Goal: Leave review/rating

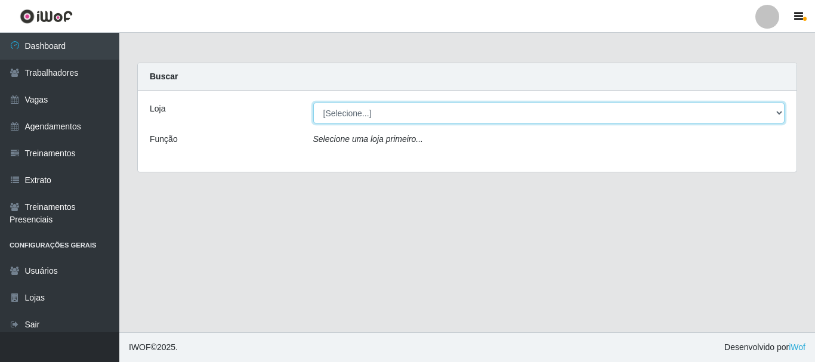
click at [410, 112] on select "[Selecione...] Glace Real Confeitaria" at bounding box center [549, 113] width 472 height 21
select select "445"
click at [313, 103] on select "[Selecione...] Glace Real Confeitaria" at bounding box center [549, 113] width 472 height 21
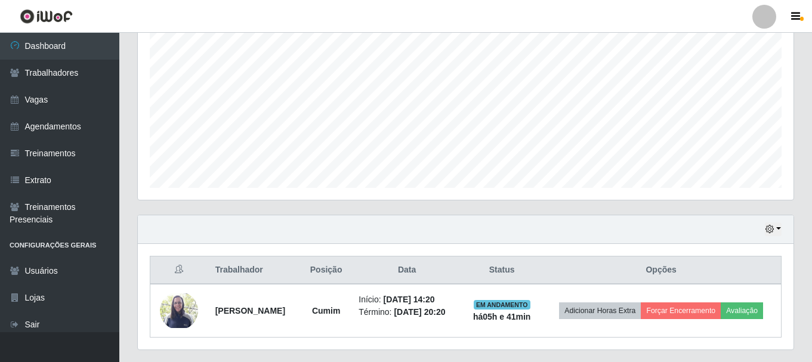
scroll to position [271, 0]
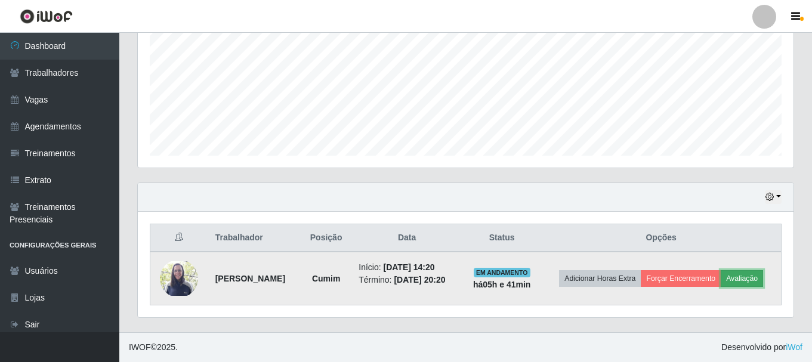
click at [744, 278] on button "Avaliação" at bounding box center [742, 278] width 42 height 17
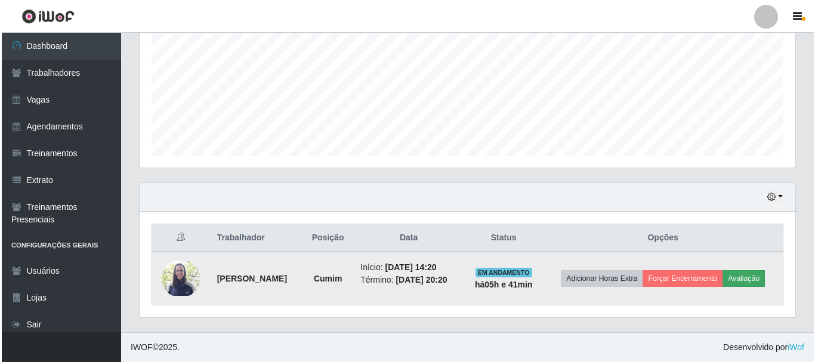
scroll to position [248, 650]
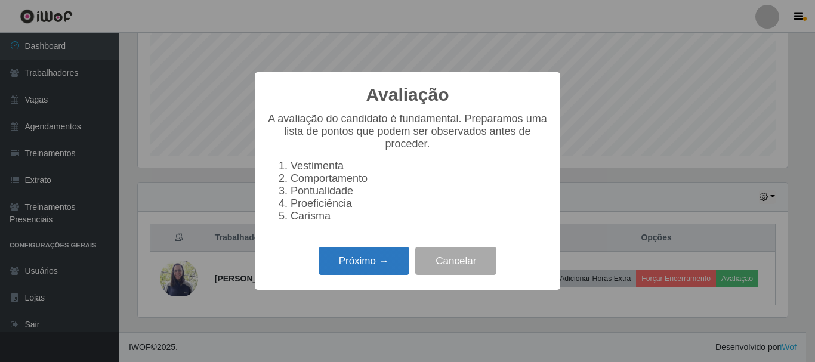
click at [385, 269] on button "Próximo →" at bounding box center [364, 261] width 91 height 28
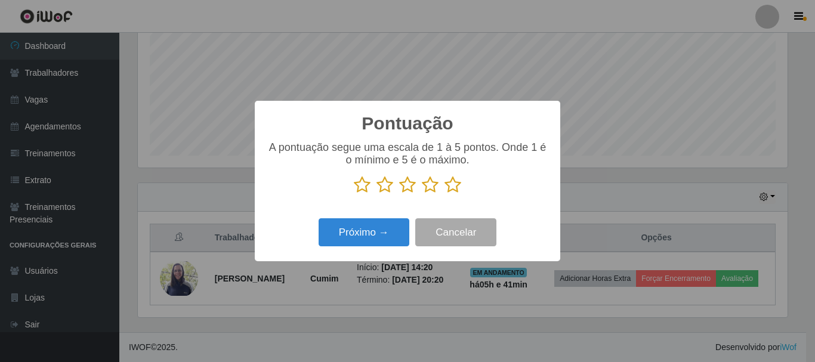
scroll to position [596715, 596312]
click at [455, 187] on icon at bounding box center [453, 185] width 17 height 18
click at [445, 194] on input "radio" at bounding box center [445, 194] width 0 height 0
click at [400, 220] on div "Próximo → Cancelar" at bounding box center [408, 233] width 282 height 34
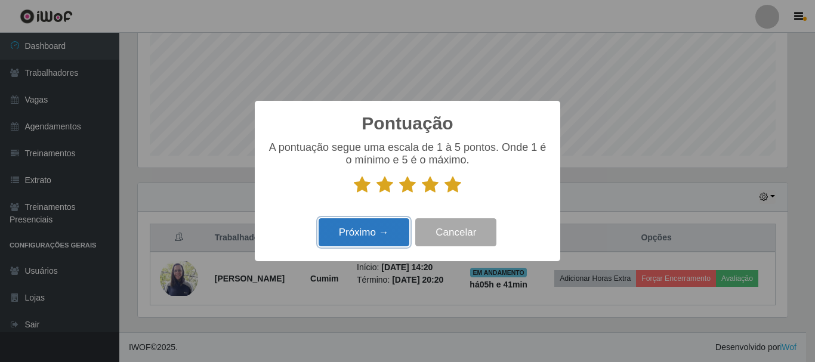
click at [396, 226] on button "Próximo →" at bounding box center [364, 232] width 91 height 28
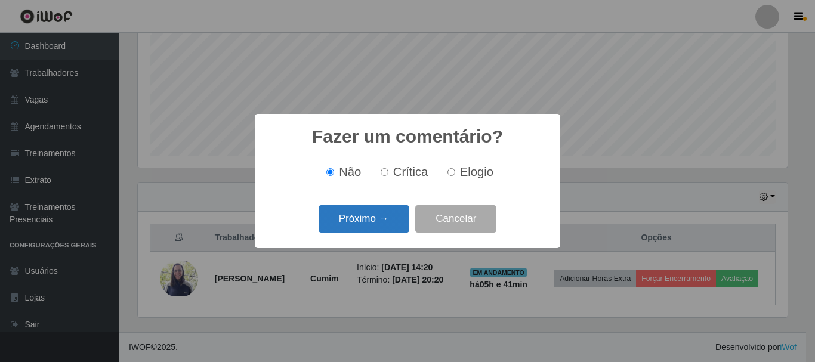
click at [385, 224] on button "Próximo →" at bounding box center [364, 219] width 91 height 28
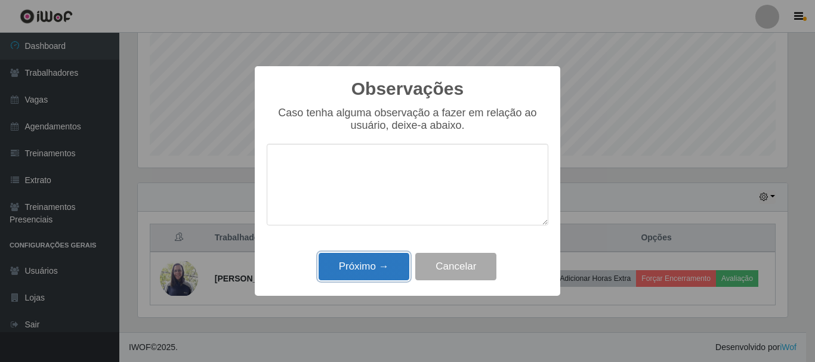
click at [382, 274] on button "Próximo →" at bounding box center [364, 267] width 91 height 28
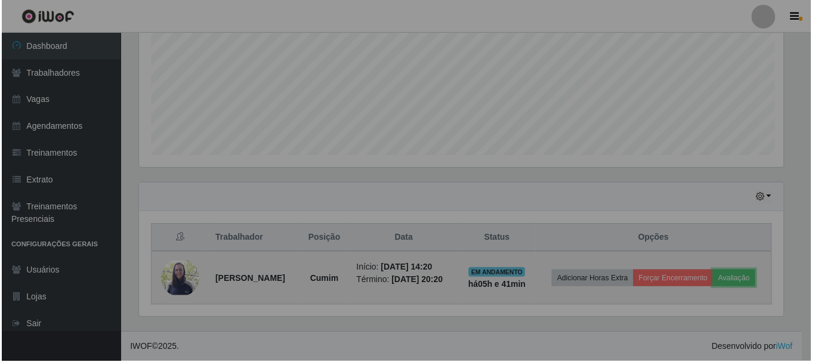
scroll to position [248, 656]
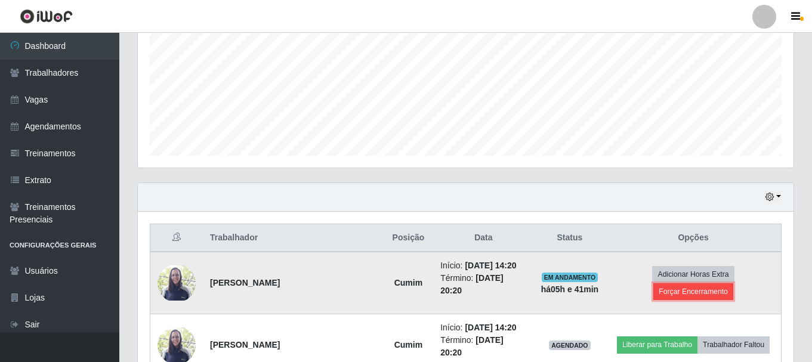
click at [684, 290] on button "Forçar Encerramento" at bounding box center [694, 292] width 80 height 17
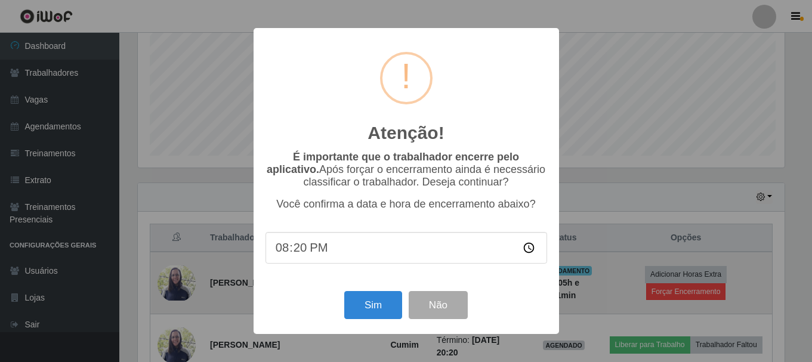
scroll to position [248, 650]
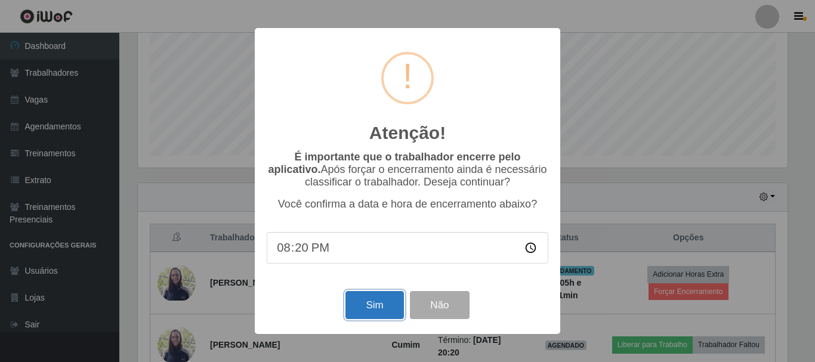
click at [383, 303] on button "Sim" at bounding box center [375, 305] width 58 height 28
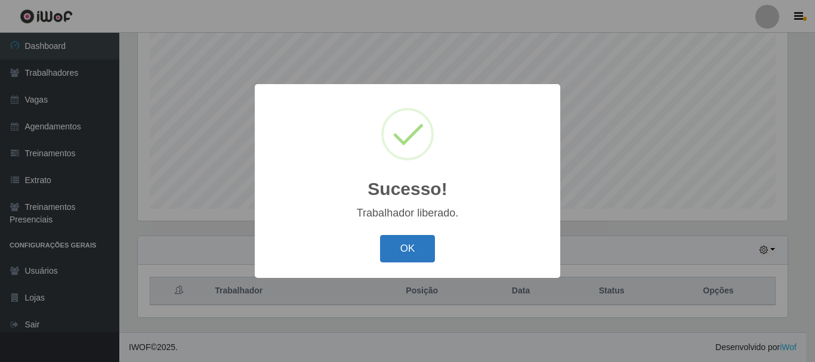
click at [399, 254] on button "OK" at bounding box center [408, 249] width 56 height 28
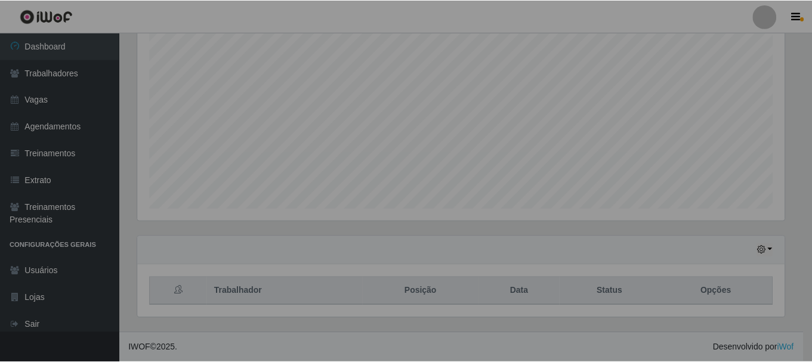
scroll to position [248, 656]
